Goal: Entertainment & Leisure: Consume media (video, audio)

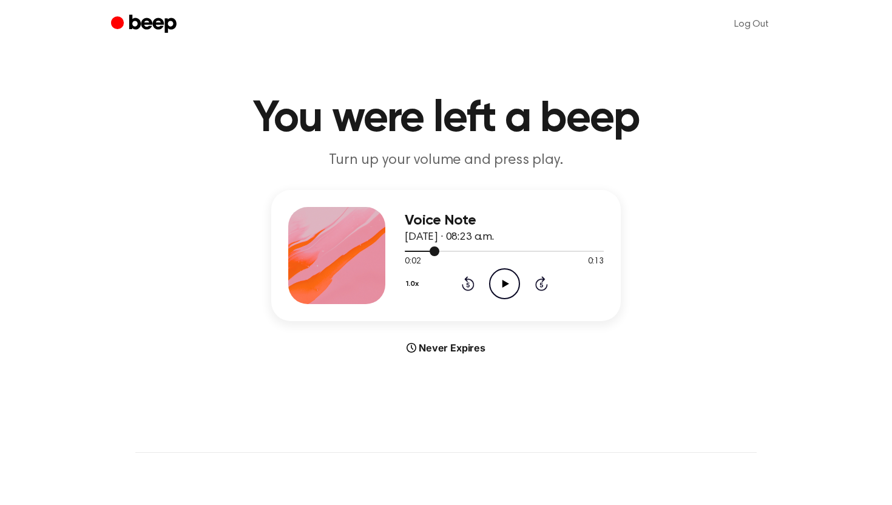
click at [408, 251] on div at bounding box center [422, 251] width 35 height 1
click at [502, 285] on icon "Play Audio" at bounding box center [504, 283] width 31 height 31
click at [507, 275] on icon "Play Audio" at bounding box center [504, 283] width 31 height 31
click at [513, 280] on icon "Play Audio" at bounding box center [504, 283] width 31 height 31
click at [506, 286] on icon "Play Audio" at bounding box center [504, 283] width 31 height 31
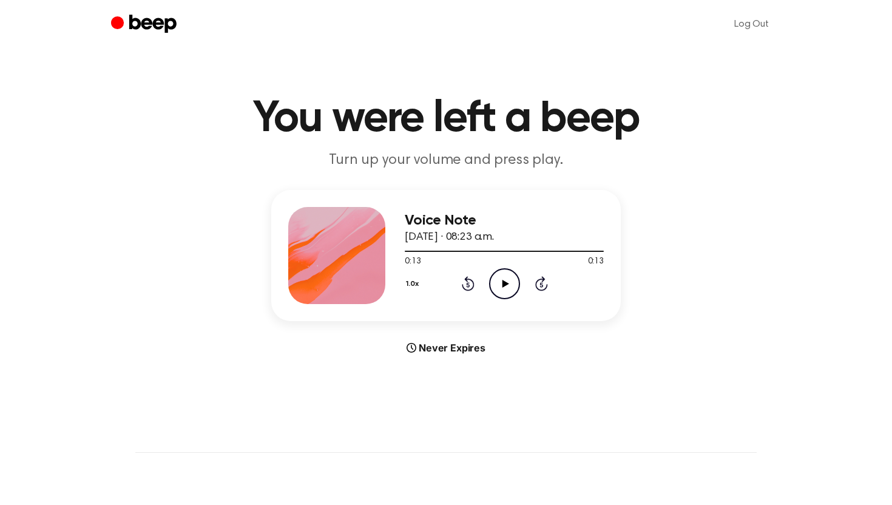
click at [501, 284] on icon "Play Audio" at bounding box center [504, 283] width 31 height 31
click at [498, 282] on icon "Pause Audio" at bounding box center [504, 283] width 31 height 31
click at [408, 251] on div at bounding box center [419, 251] width 29 height 1
click at [497, 275] on icon "Play Audio" at bounding box center [504, 283] width 31 height 31
click at [502, 286] on icon "Play Audio" at bounding box center [504, 283] width 31 height 31
